Goal: Answer question/provide support

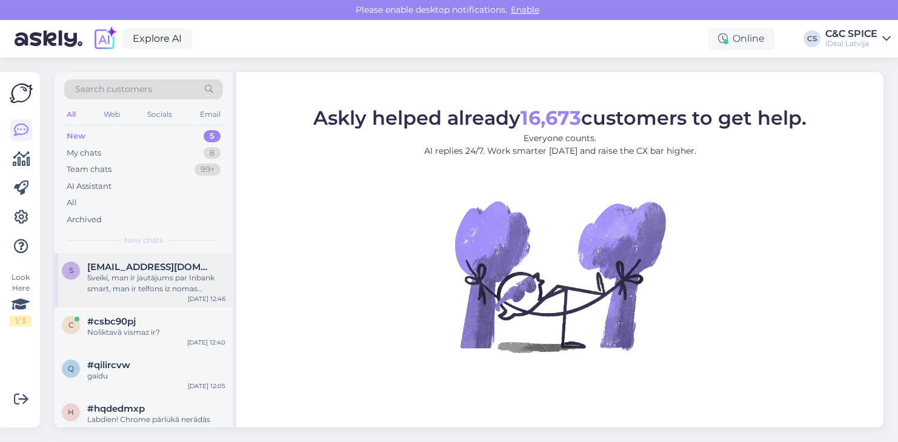
click at [168, 283] on div "Sveiki, man ir jautājums par Inbank smart, man ir telfons iz nomas maksu, bet n…" at bounding box center [156, 284] width 138 height 22
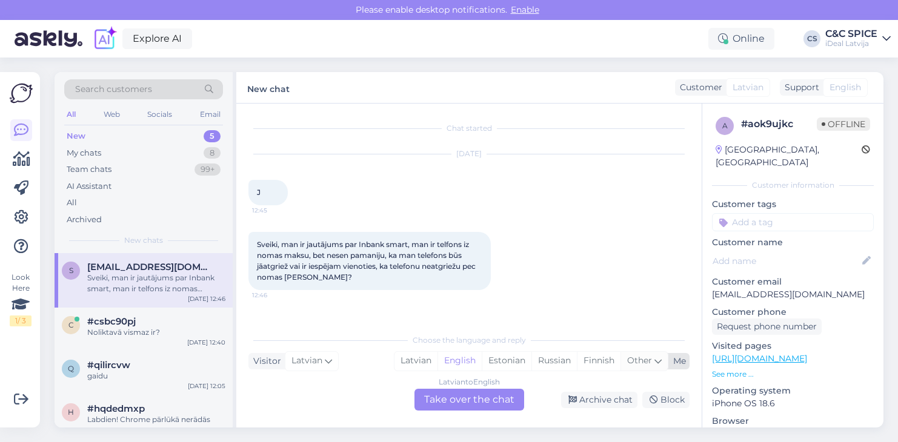
click at [656, 360] on icon at bounding box center [657, 360] width 7 height 13
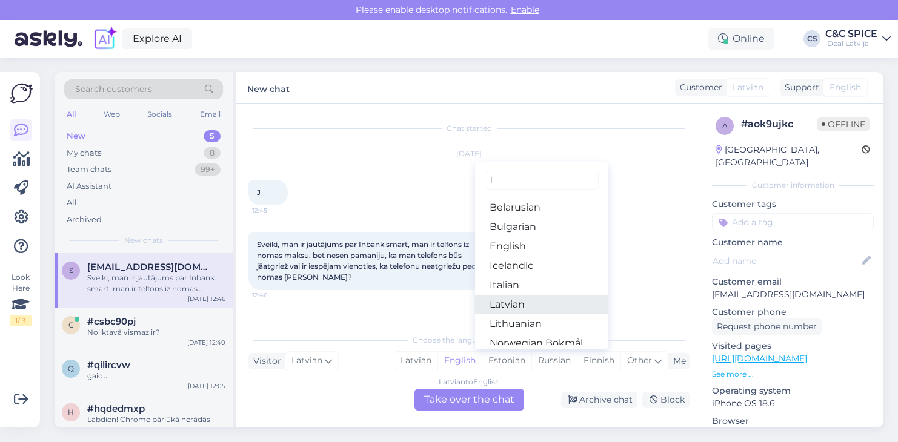
type input "l"
click at [510, 307] on link "Latvian" at bounding box center [541, 304] width 133 height 19
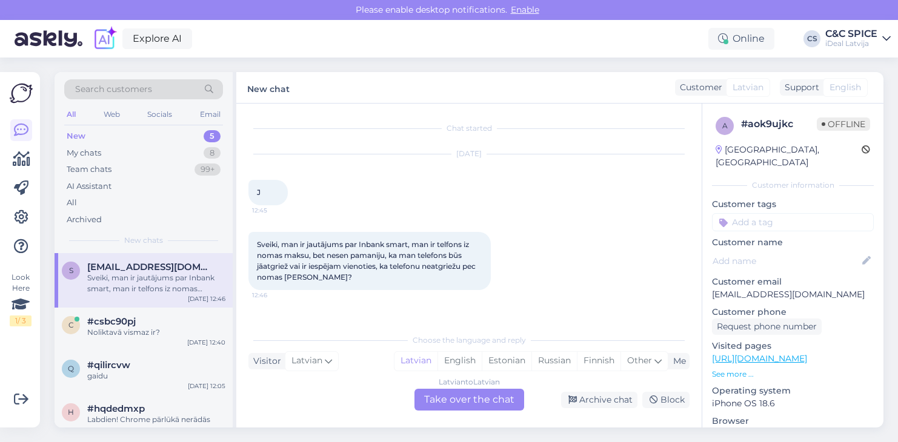
click at [457, 390] on div "Latvian to Latvian Take over the chat" at bounding box center [469, 400] width 110 height 22
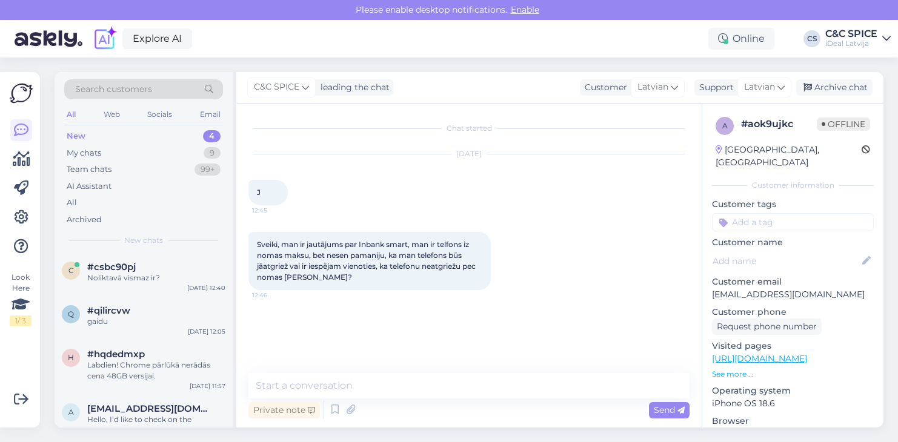
click at [466, 364] on div "Chat started [DATE] J 12:45 Sveiki, man ir jautājums par Inbank smart, man ir t…" at bounding box center [468, 266] width 465 height 324
click at [454, 373] on div "Chat started [DATE] J 12:45 Sveiki, man ir jautājums par Inbank smart, man ir t…" at bounding box center [468, 266] width 465 height 324
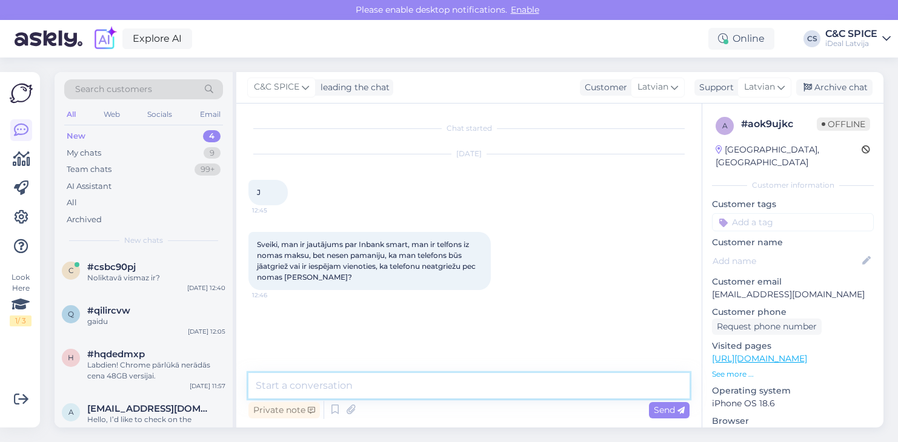
click at [421, 391] on textarea at bounding box center [468, 385] width 441 height 25
type textarea "s"
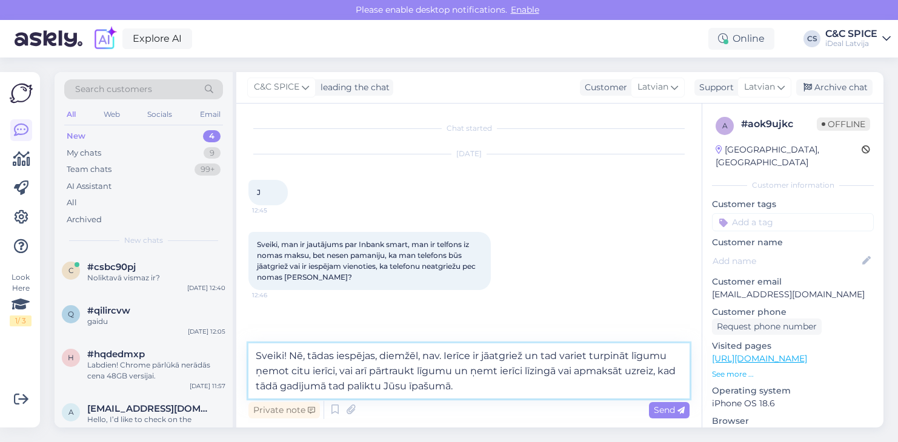
click at [305, 355] on textarea "Sveiki! Nē, tādas iespējas, diemžēl, nav. Ierīce ir jāatgriež un tad variet tur…" at bounding box center [468, 370] width 441 height 55
click at [466, 356] on textarea "Sveiki! Nē, noma tādas iespējas, [GEOGRAPHIC_DATA], nav. Ierīce ir jāatgriež un…" at bounding box center [468, 370] width 441 height 55
drag, startPoint x: 250, startPoint y: 351, endPoint x: 567, endPoint y: 403, distance: 321.0
click at [567, 403] on div "Sveiki! Nē, noma tādas iespējas, [GEOGRAPHIC_DATA], nepiedāvā. Ierīce ir jāatgr…" at bounding box center [468, 382] width 441 height 78
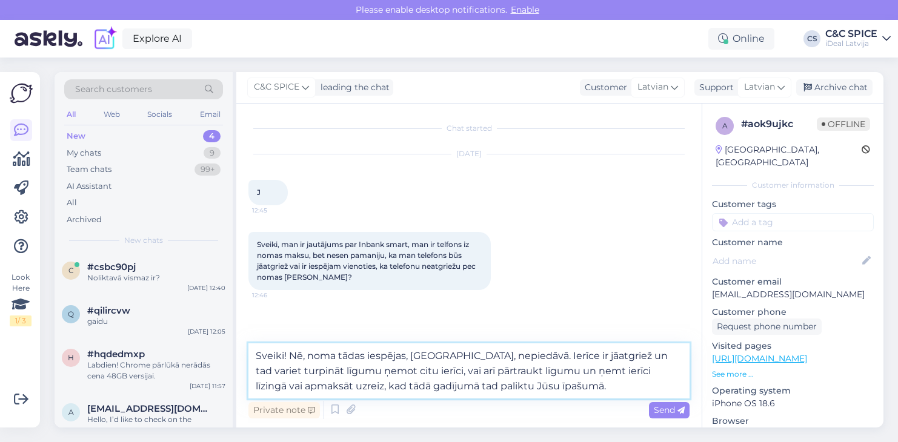
paste textarea "Diemžēl noma šādu iespēju nepiedāvā. Ierīce ir jāatgriež, un pēc tam Jūs varat …"
click at [414, 386] on textarea "Sveiki! Diemžēl noma šādu iespēju nepiedāvā. Ierīce ir jāatgriež, un pēc tam Jū…" at bounding box center [468, 370] width 441 height 55
type textarea "Sveiki! Diemžēl noma šādu iespēju nepiedāvā. Ierīce ir jāatgriež, un pēc tam Jū…"
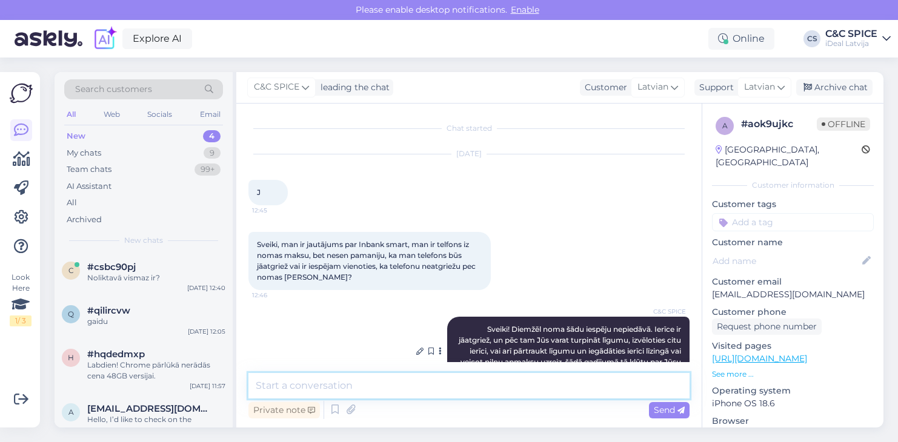
scroll to position [37, 0]
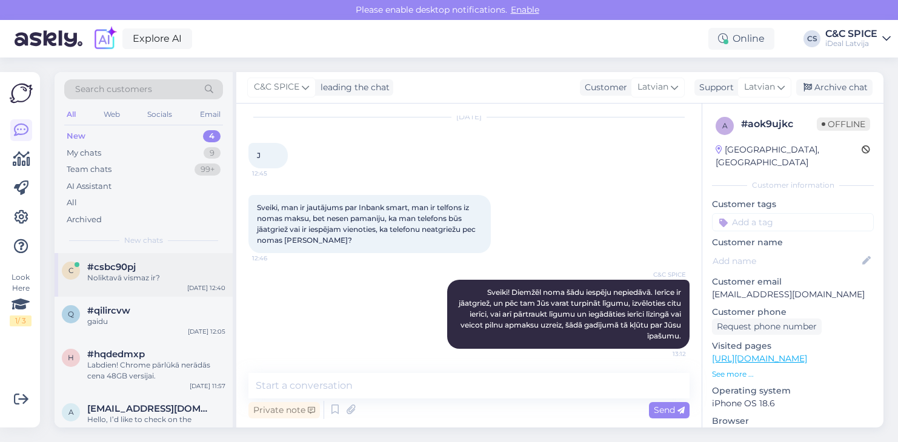
click at [197, 270] on div "#csbc90pj" at bounding box center [156, 267] width 138 height 11
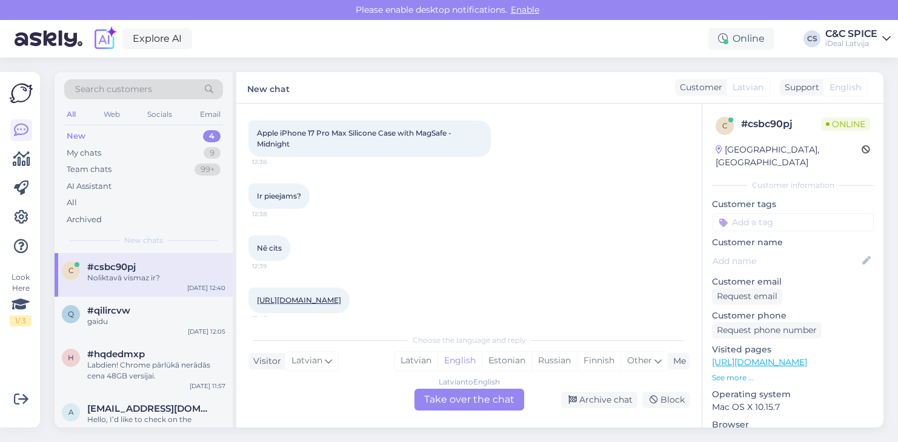
scroll to position [118, 0]
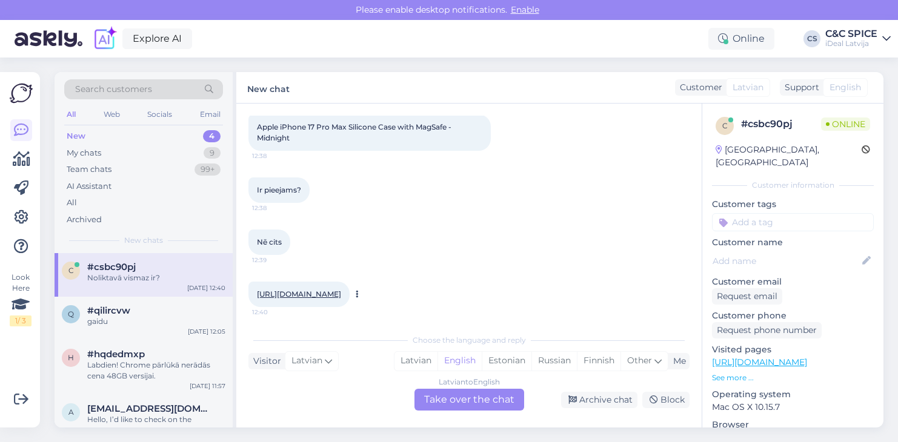
click at [343, 307] on div "[URL][DOMAIN_NAME] 12:40" at bounding box center [298, 294] width 101 height 25
click at [341, 294] on link "[URL][DOMAIN_NAME]" at bounding box center [299, 294] width 84 height 9
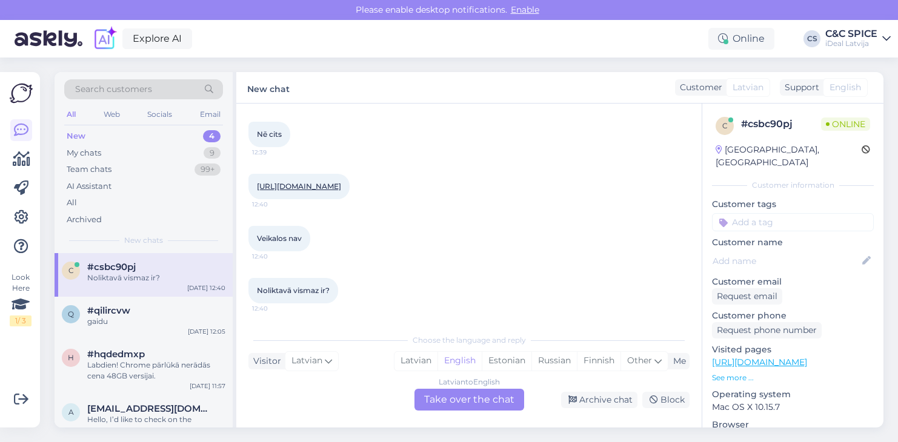
scroll to position [236, 0]
click at [488, 404] on div "Latvian to English Take over the chat" at bounding box center [469, 400] width 110 height 22
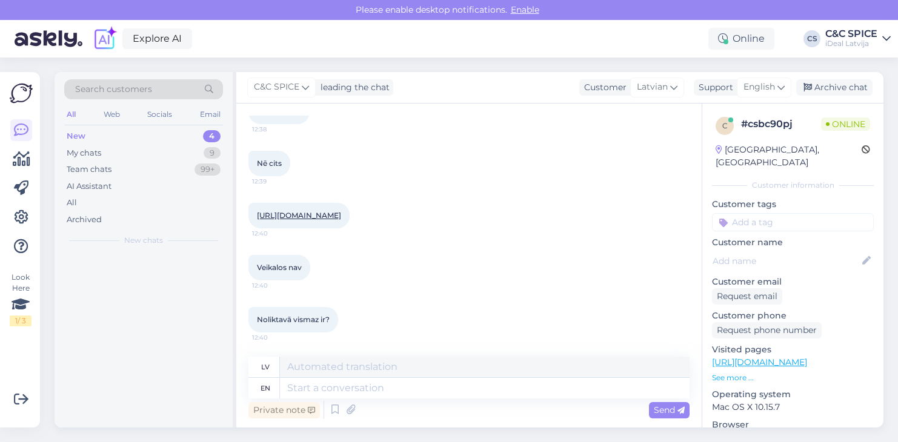
scroll to position [207, 0]
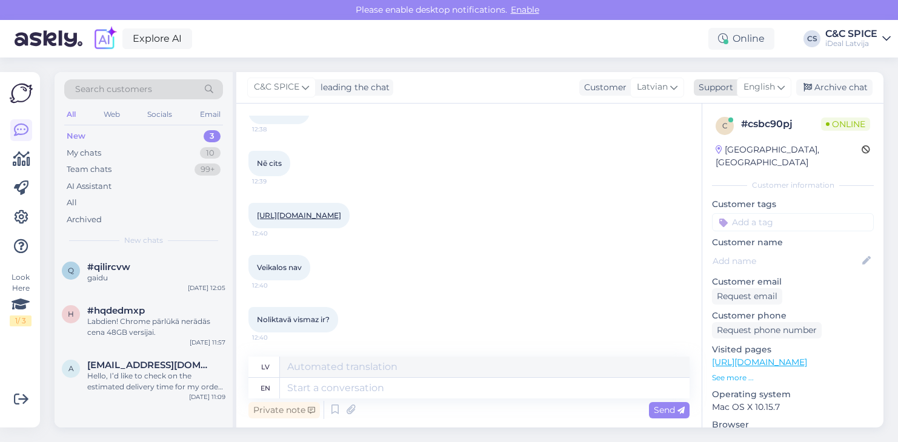
click at [766, 85] on span "English" at bounding box center [759, 87] width 32 height 13
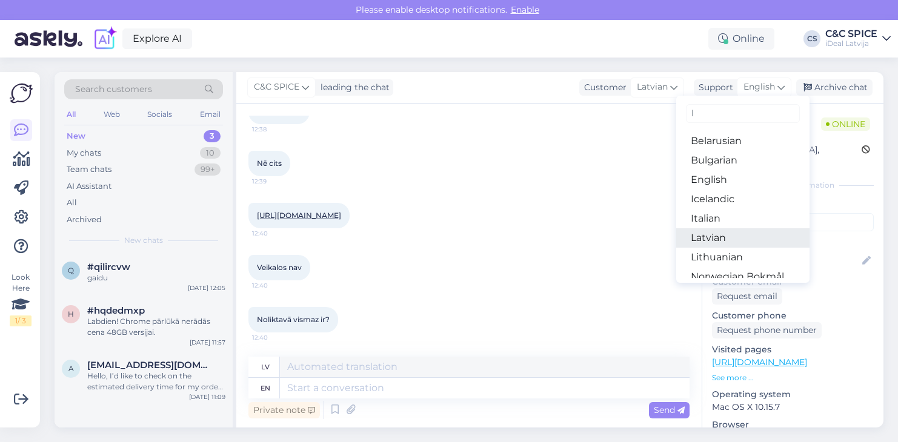
type input "l"
click at [732, 238] on link "Latvian" at bounding box center [742, 237] width 133 height 19
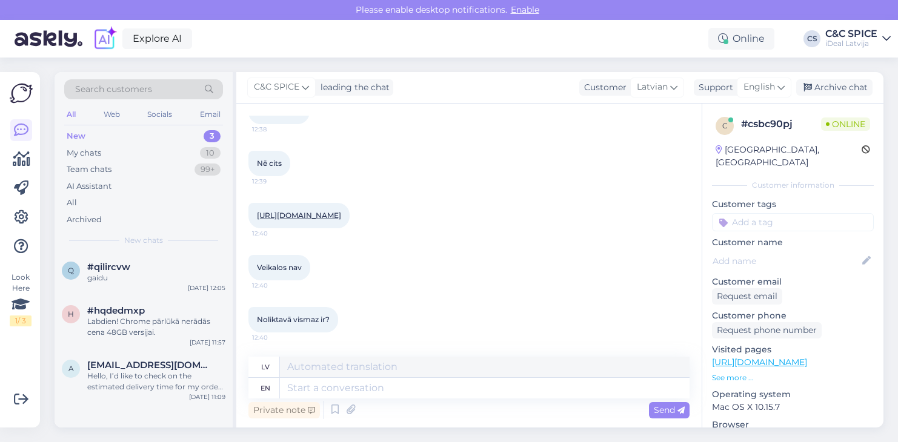
scroll to position [191, 0]
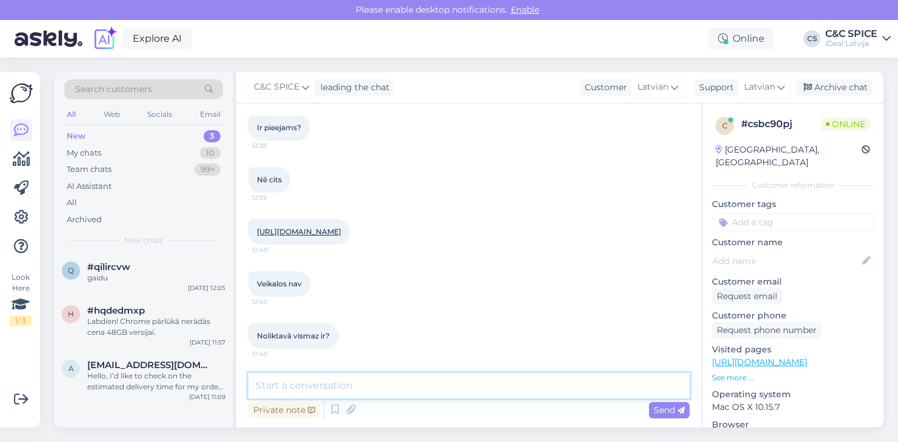
click at [465, 394] on textarea at bounding box center [468, 385] width 441 height 25
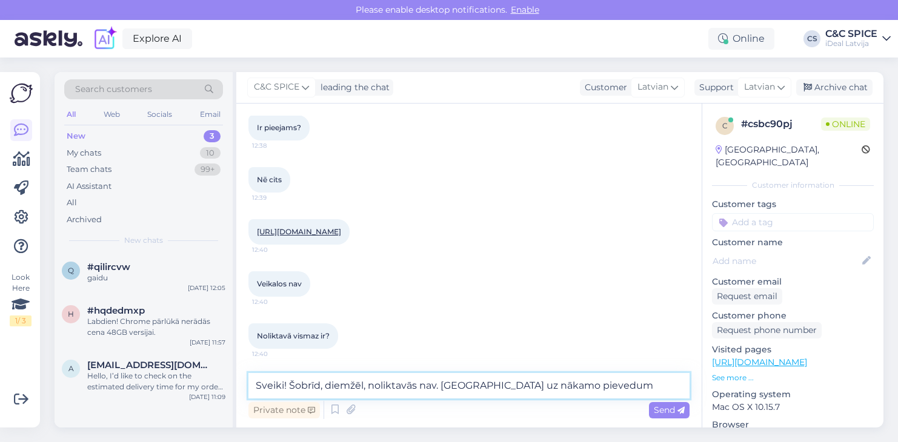
type textarea "Sveiki! Šobrīd, diemžēl, noliktavās nav. [GEOGRAPHIC_DATA] uz nākamo pievedumu"
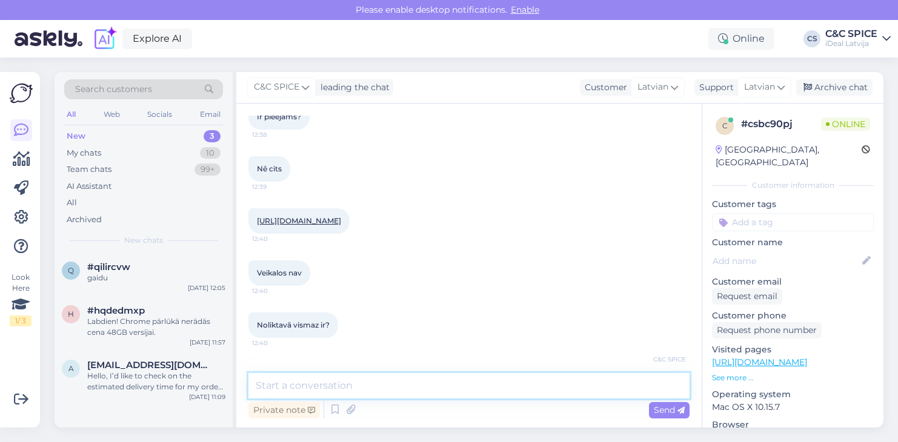
scroll to position [254, 0]
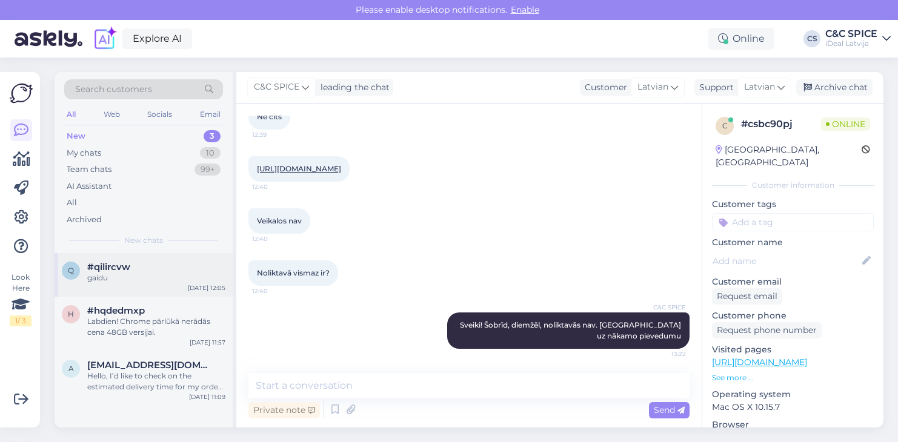
click at [190, 276] on div "gaidu" at bounding box center [156, 278] width 138 height 11
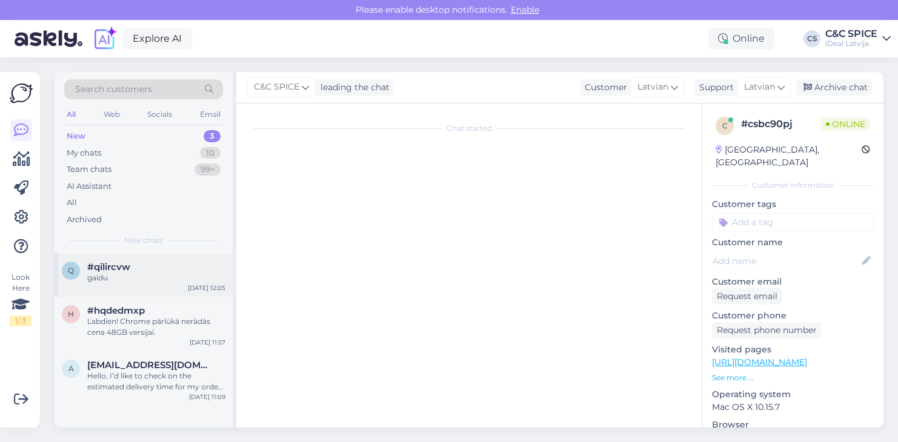
scroll to position [8, 0]
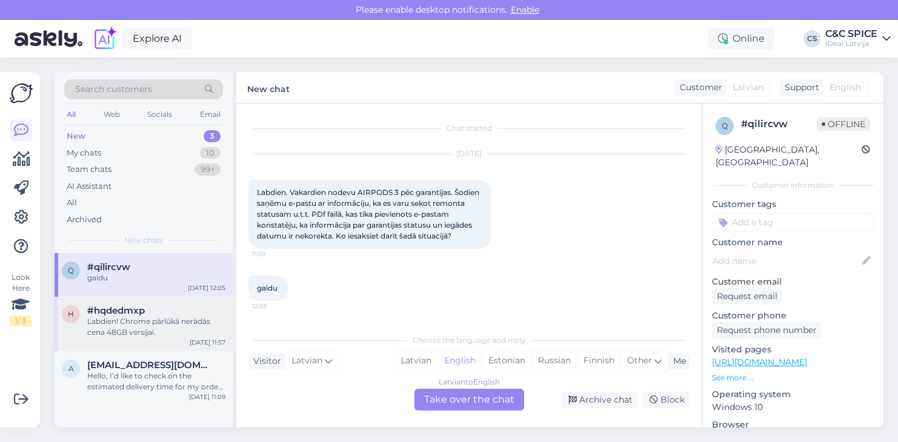
click at [124, 322] on div "Labdien! Chrome pārlūkā nerādās cena 48GB versijai." at bounding box center [156, 327] width 138 height 22
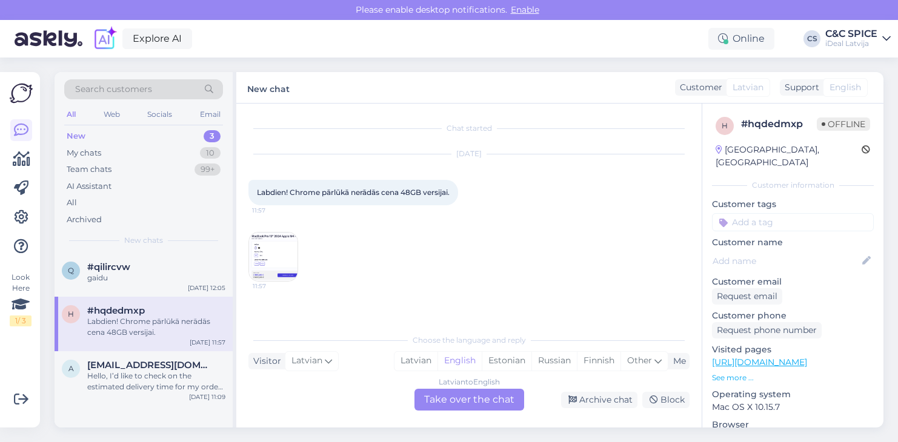
scroll to position [0, 0]
click at [274, 262] on img at bounding box center [273, 257] width 48 height 48
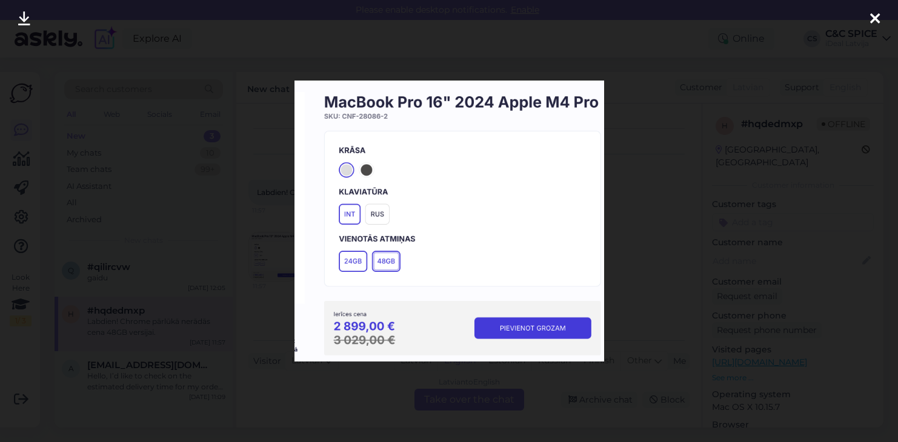
click at [874, 18] on icon at bounding box center [875, 20] width 10 height 16
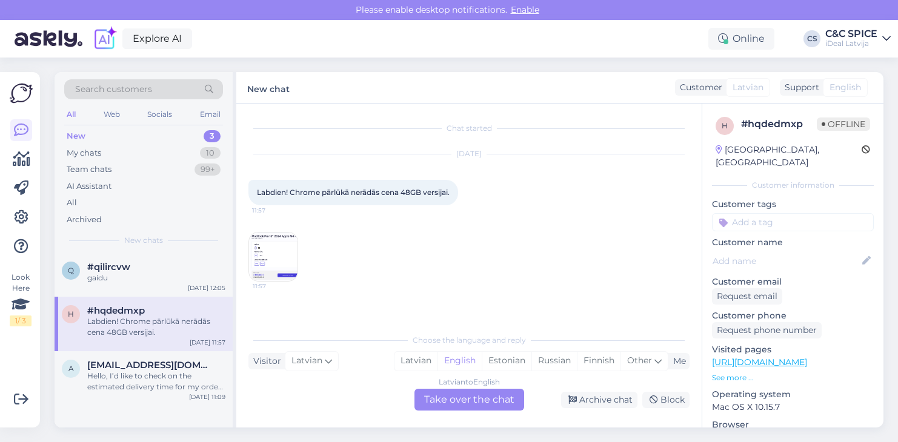
click at [273, 256] on img at bounding box center [273, 257] width 48 height 48
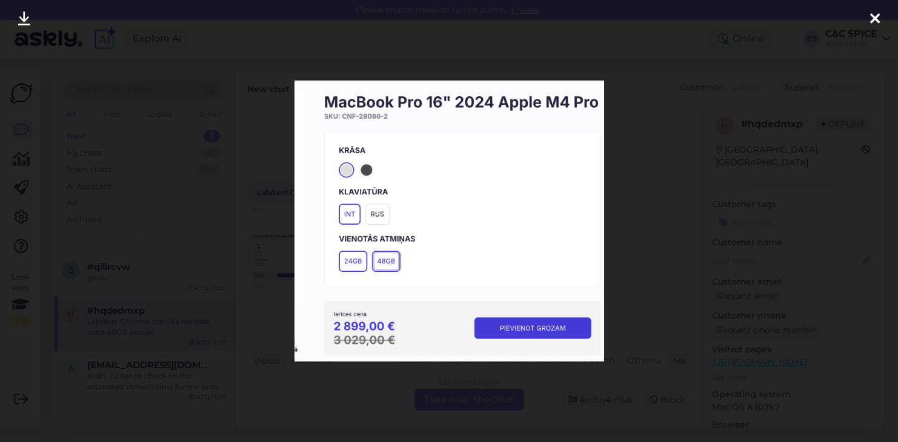
click at [643, 121] on div at bounding box center [449, 221] width 898 height 442
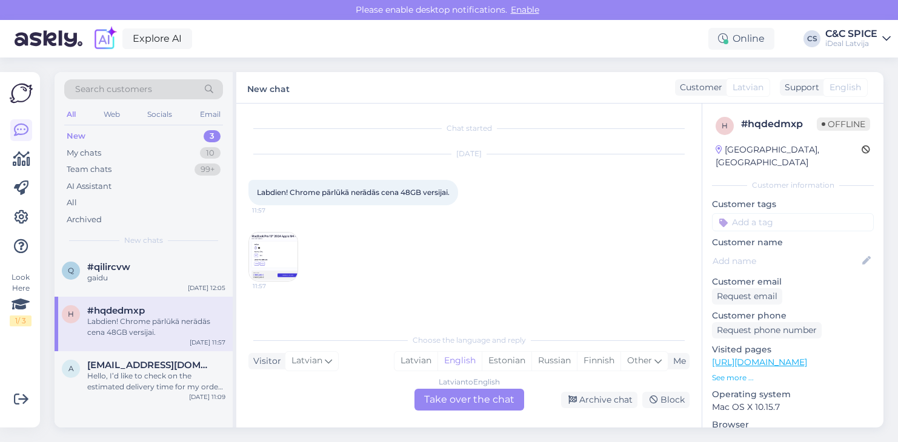
click at [283, 242] on img at bounding box center [273, 257] width 48 height 48
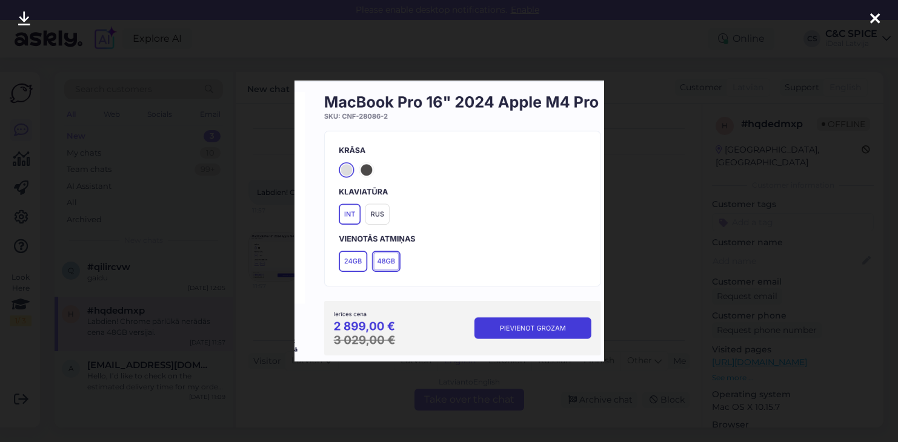
click at [749, 128] on div at bounding box center [449, 221] width 898 height 442
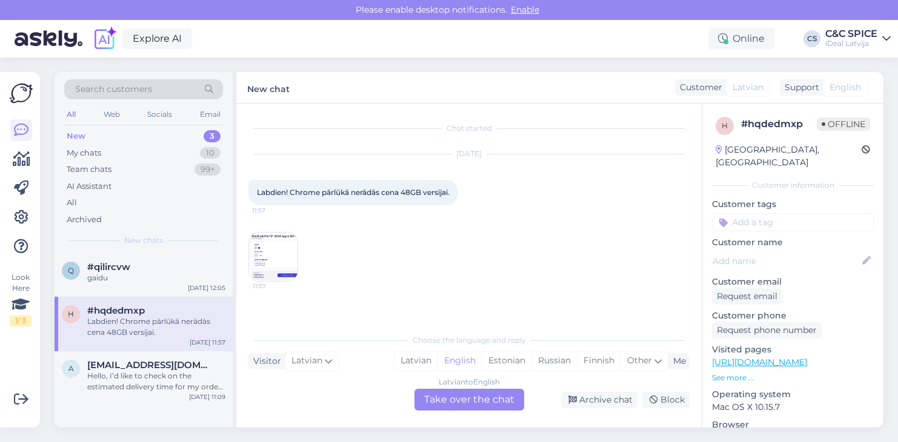
click at [471, 394] on div "Latvian to English Take over the chat" at bounding box center [469, 400] width 110 height 22
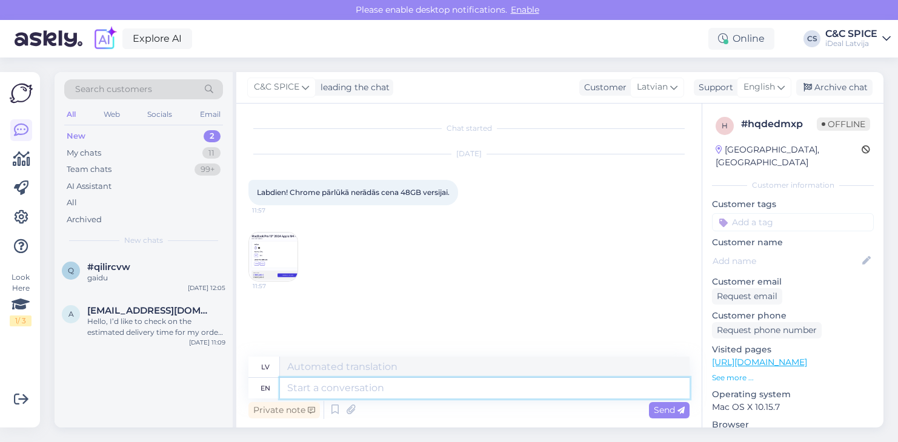
click at [457, 397] on textarea at bounding box center [485, 388] width 410 height 21
click at [780, 88] on icon at bounding box center [780, 87] width 7 height 13
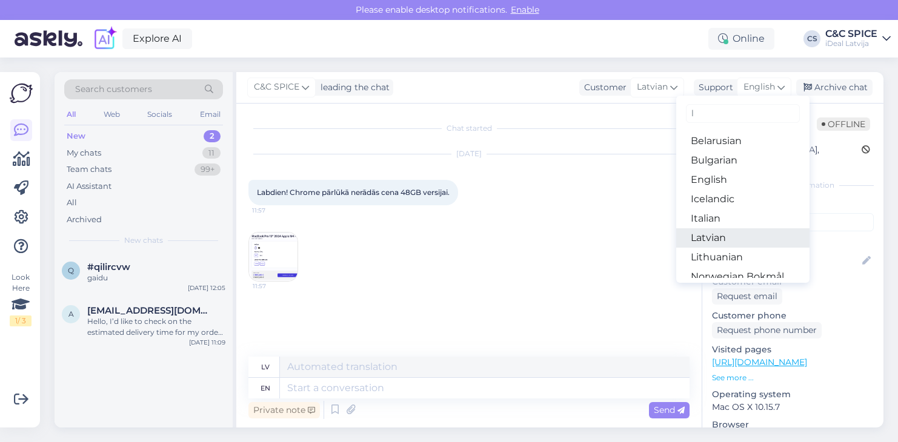
click at [704, 240] on link "Latvian" at bounding box center [742, 237] width 133 height 19
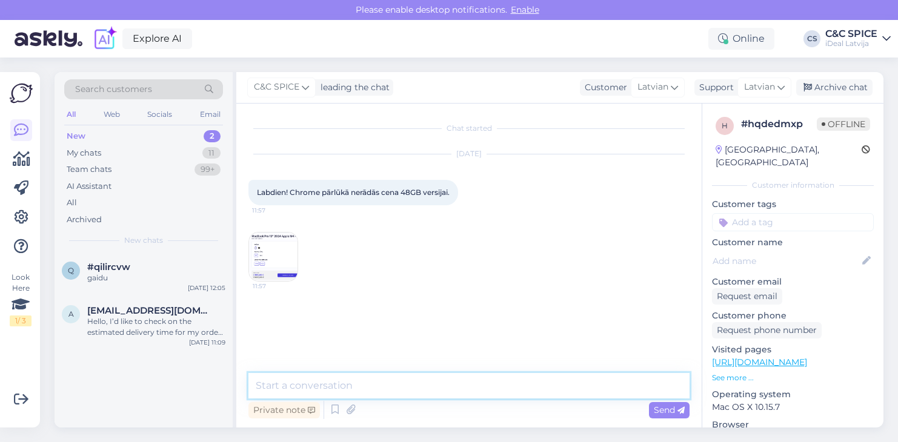
click at [460, 386] on textarea at bounding box center [468, 385] width 441 height 25
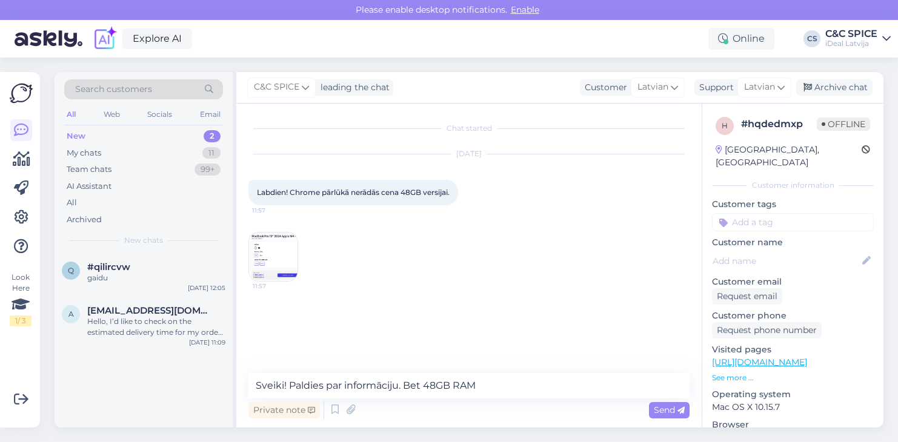
click at [284, 258] on img at bounding box center [273, 257] width 48 height 48
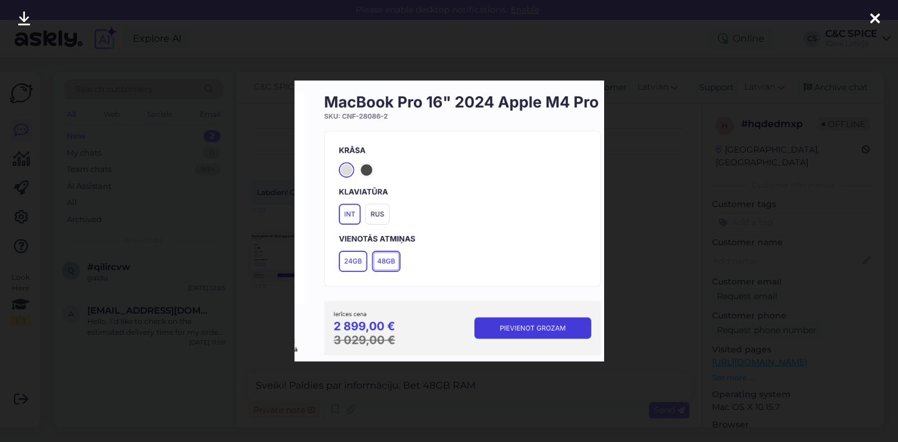
click at [880, 15] on div at bounding box center [875, 19] width 24 height 38
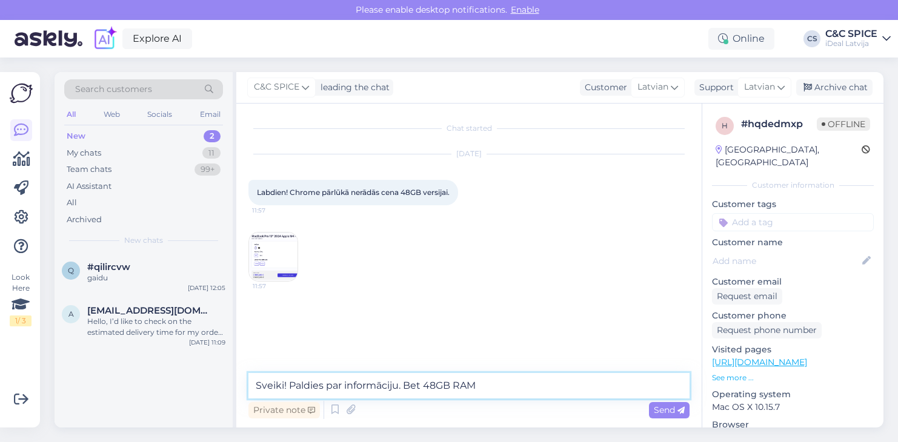
click at [496, 397] on textarea "Sveiki! Paldies par informāciju. Bet 48GB RAM" at bounding box center [468, 385] width 441 height 25
click at [414, 383] on textarea "Sveiki! Paldies par informāciju. Bet 48GB RAM , 512GB Sudraba Mums ir pieejams" at bounding box center [468, 385] width 441 height 25
click at [631, 386] on textarea "Sveiki! Paldies par informāciju. 48GB RAM , 512GB Sudraba Mums ir pieejams" at bounding box center [468, 385] width 441 height 25
drag, startPoint x: 631, startPoint y: 386, endPoint x: 539, endPoint y: 386, distance: 92.1
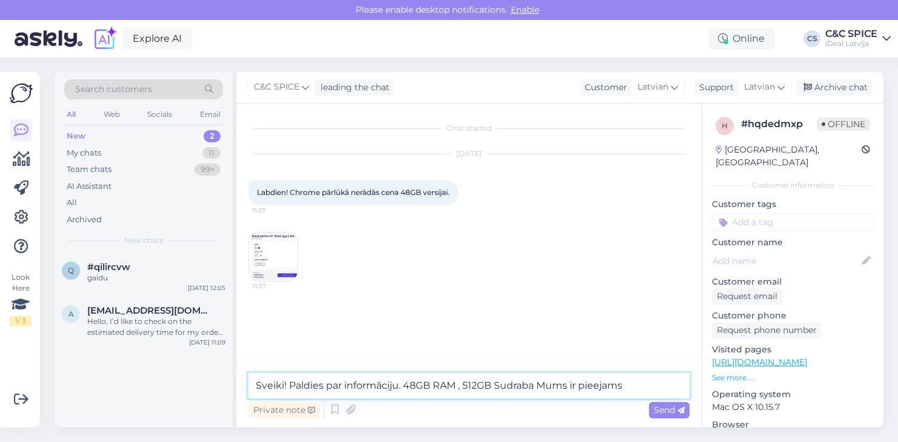
click at [539, 386] on textarea "Sveiki! Paldies par informāciju. 48GB RAM , 512GB Sudraba Mums ir pieejams" at bounding box center [468, 385] width 441 height 25
click at [549, 388] on textarea "Sveiki! Paldies par informāciju. 48GB RAM , 512GB Sudraba Mums ir pieejams" at bounding box center [468, 385] width 441 height 25
type textarea "Sveiki! Paldies par informāciju. 48GB RAM , 512GB Sudraba mums ir pieejams"
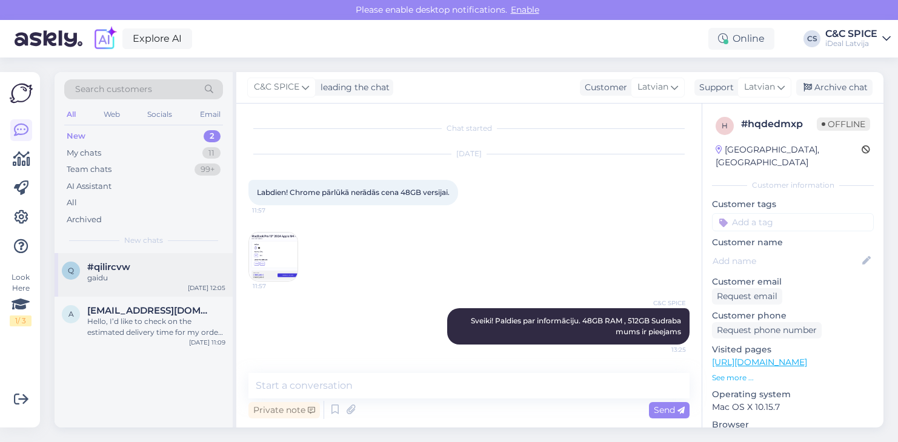
click at [170, 268] on div "#qilircvw" at bounding box center [156, 267] width 138 height 11
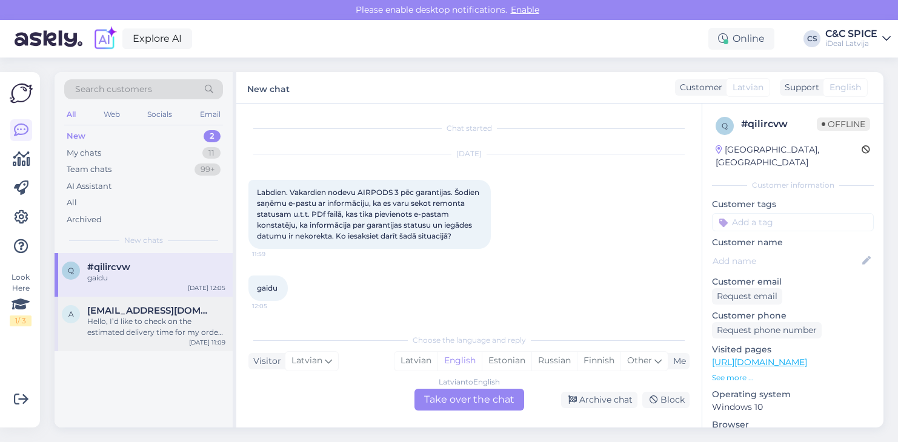
click at [124, 311] on span "[EMAIL_ADDRESS][DOMAIN_NAME]" at bounding box center [150, 310] width 126 height 11
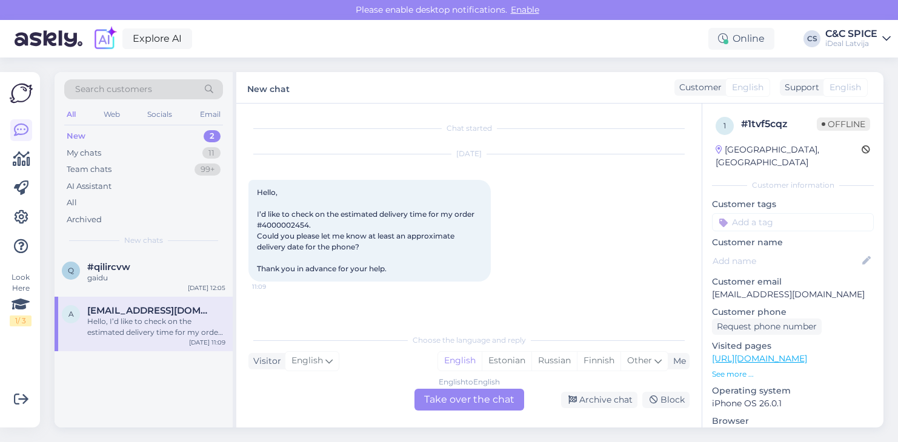
scroll to position [0, 0]
drag, startPoint x: 264, startPoint y: 224, endPoint x: 308, endPoint y: 228, distance: 45.0
click at [308, 228] on span "Hello, I’d like to check on the estimated delivery time for my order #400000245…" at bounding box center [366, 230] width 219 height 85
copy span "4000002454"
